Goal: Task Accomplishment & Management: Manage account settings

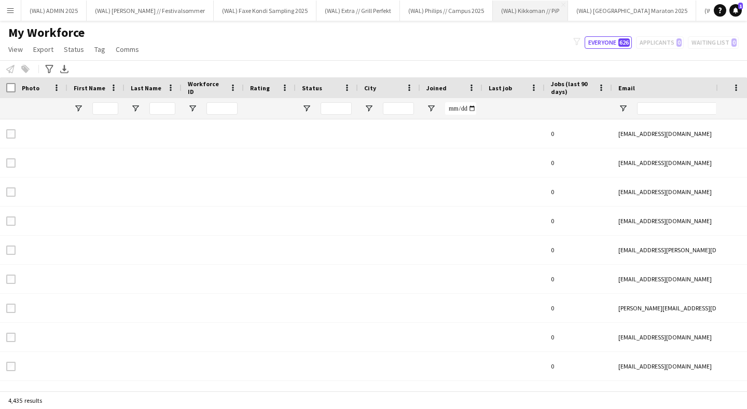
type input "******"
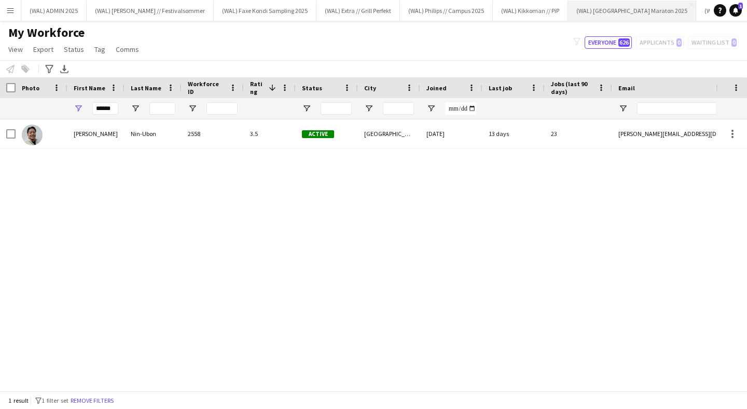
click at [580, 16] on button "(WAL) [GEOGRAPHIC_DATA] 2025 Close" at bounding box center [632, 11] width 128 height 20
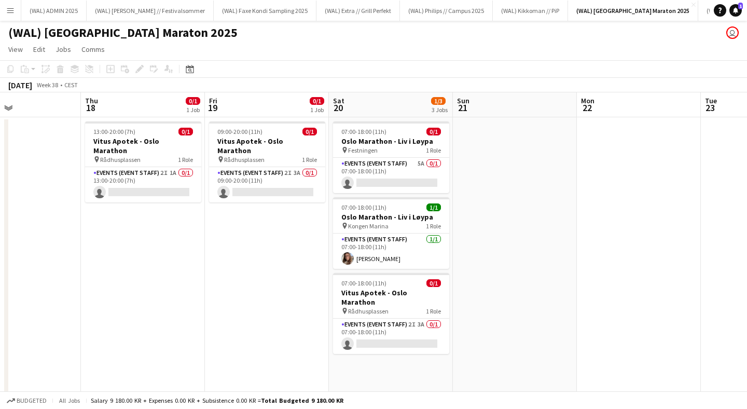
scroll to position [0, 289]
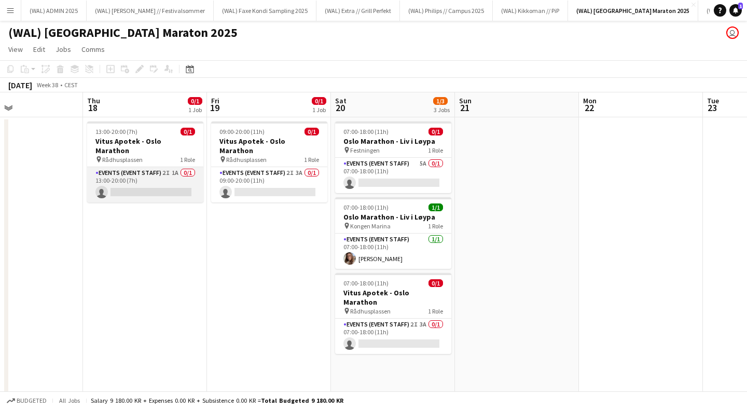
click at [180, 171] on app-card-role "Events (Event Staff) 2I 1A 0/1 13:00-20:00 (7h) single-neutral-actions" at bounding box center [145, 184] width 116 height 35
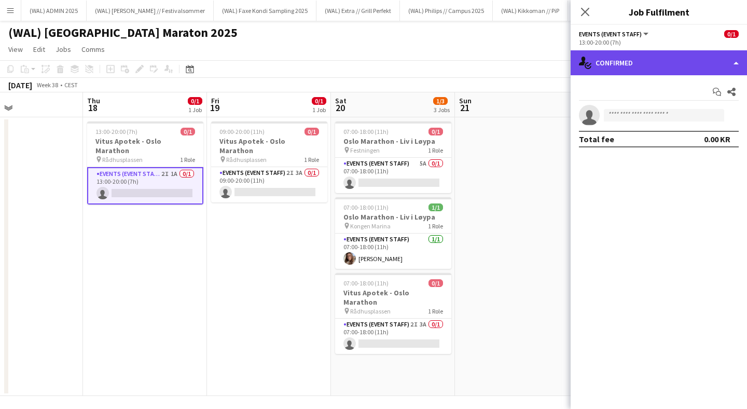
click at [604, 63] on div "single-neutral-actions-check-2 Confirmed" at bounding box center [658, 62] width 176 height 25
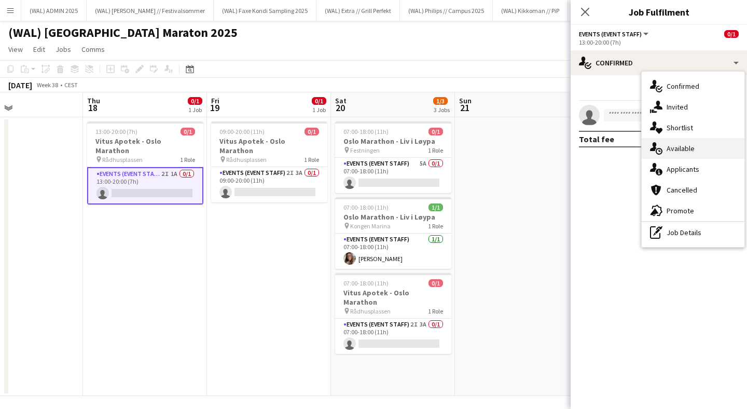
click at [664, 147] on div "single-neutral-actions-upload Available" at bounding box center [692, 148] width 103 height 21
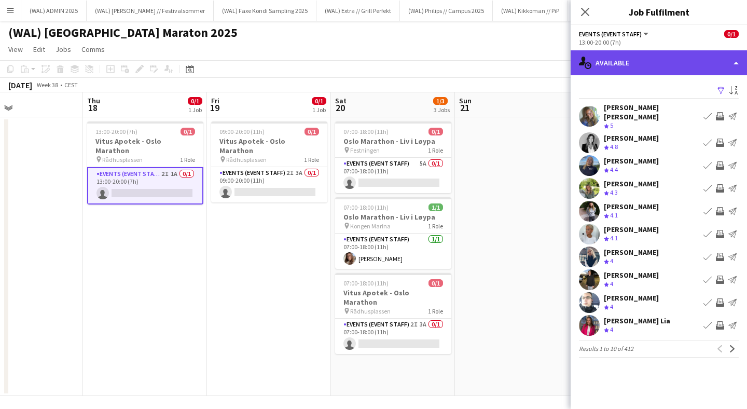
click at [654, 70] on div "single-neutral-actions-upload Available" at bounding box center [658, 62] width 176 height 25
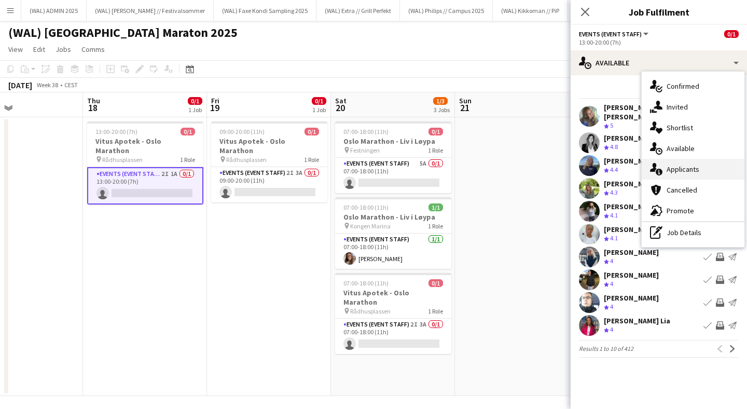
click at [674, 164] on div "single-neutral-actions-information Applicants" at bounding box center [692, 169] width 103 height 21
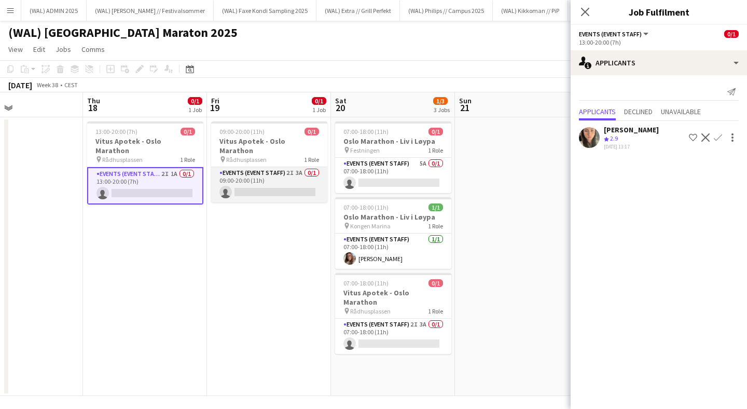
click at [259, 175] on app-card-role "Events (Event Staff) 2I 3A 0/1 09:00-20:00 (11h) single-neutral-actions" at bounding box center [269, 184] width 116 height 35
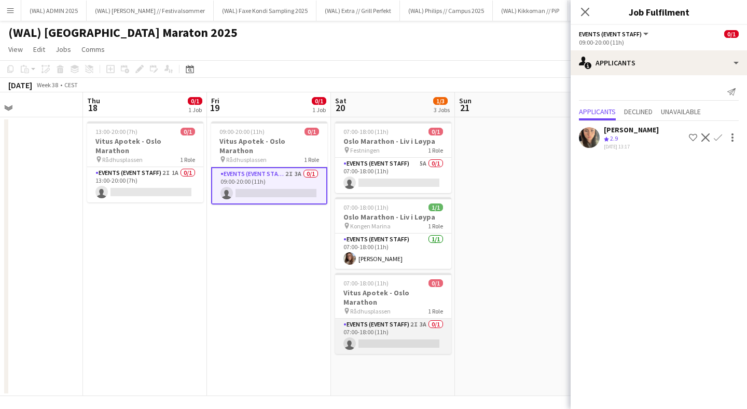
click at [393, 320] on app-card-role "Events (Event Staff) 2I 3A 0/1 07:00-18:00 (11h) single-neutral-actions" at bounding box center [393, 335] width 116 height 35
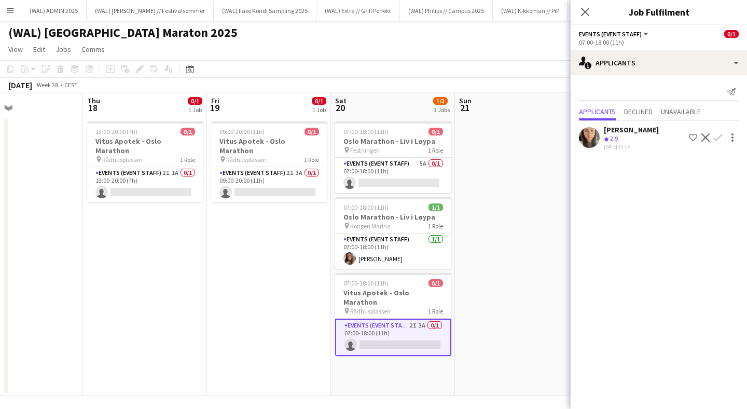
click at [625, 128] on div "[PERSON_NAME]" at bounding box center [631, 129] width 55 height 9
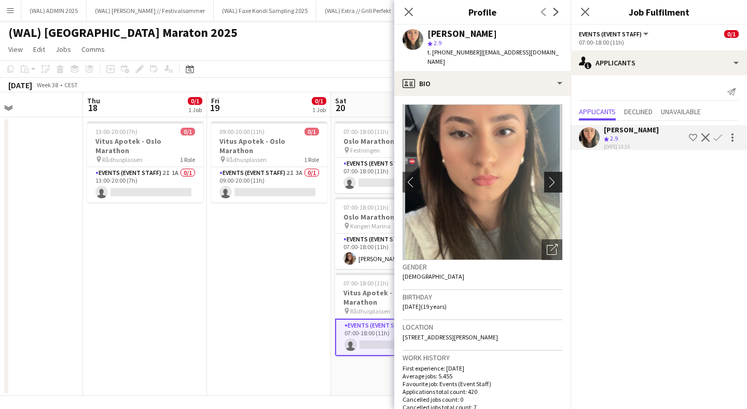
click at [551, 176] on app-icon "chevron-right" at bounding box center [555, 181] width 16 height 11
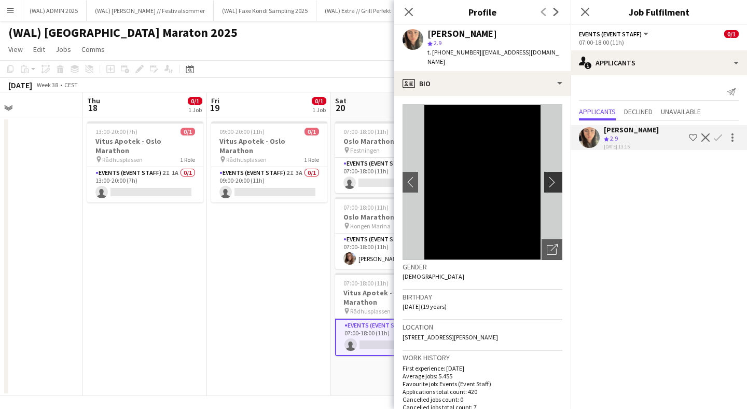
click at [554, 172] on button "chevron-right" at bounding box center [554, 182] width 21 height 21
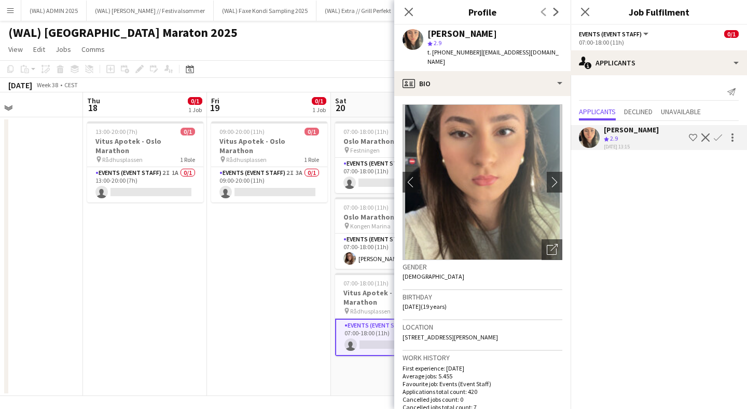
click at [267, 229] on app-date-cell "09:00-20:00 (11h) 0/1 Vitus Apotek - Oslo Marathon pin Rådhusplassen 1 Role Eve…" at bounding box center [269, 256] width 124 height 278
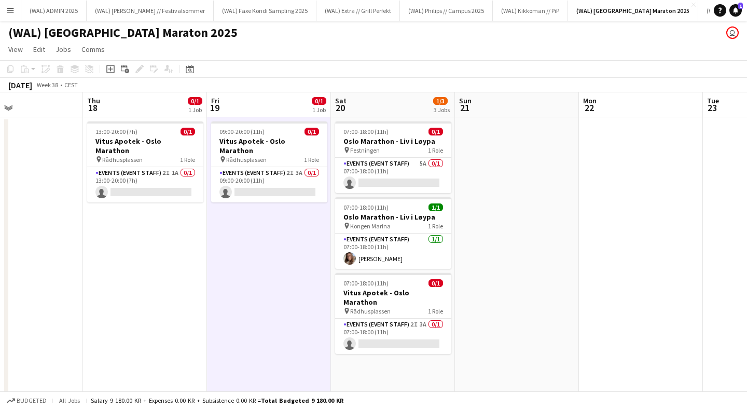
click at [504, 196] on app-date-cell at bounding box center [517, 256] width 124 height 278
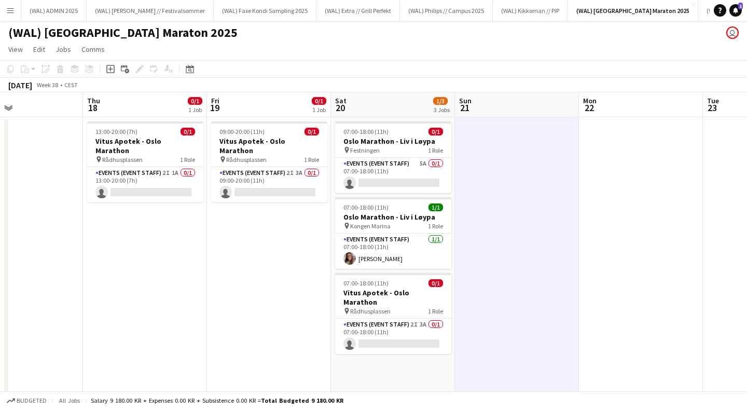
click at [262, 237] on app-date-cell "09:00-20:00 (11h) 0/1 Vitus Apotek - Oslo Marathon pin Rådhusplassen 1 Role Eve…" at bounding box center [269, 256] width 124 height 278
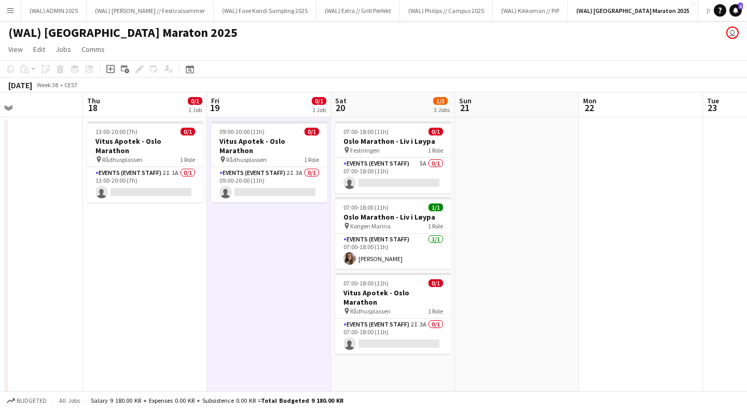
click at [485, 204] on app-date-cell at bounding box center [517, 256] width 124 height 278
